Goal: Navigation & Orientation: Find specific page/section

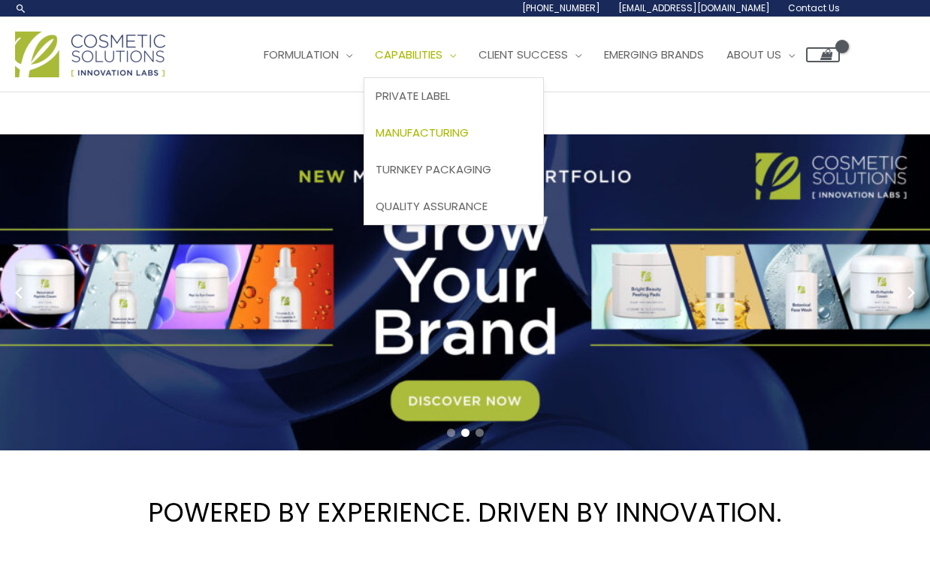
click at [465, 125] on span "Manufacturing" at bounding box center [421, 133] width 93 height 16
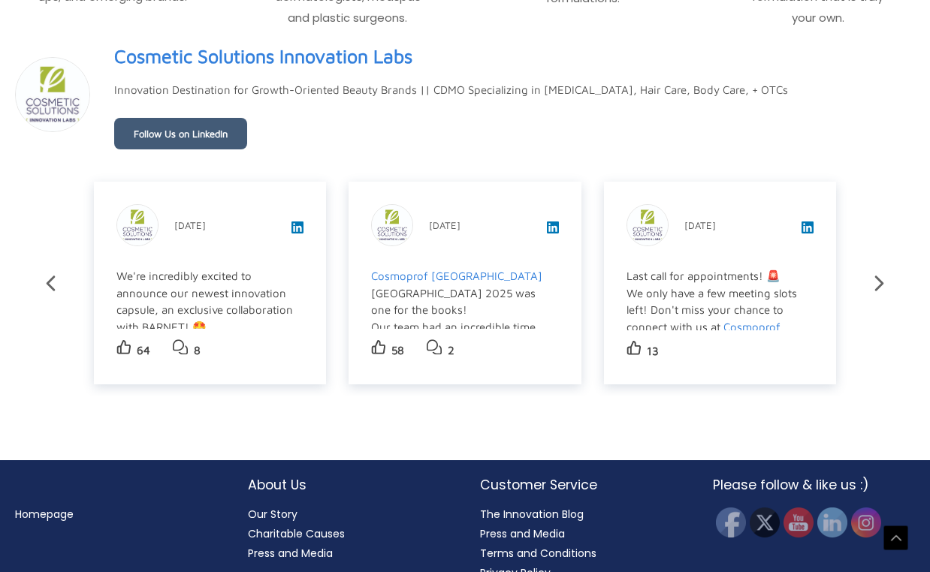
scroll to position [2515, 0]
